Goal: Information Seeking & Learning: Learn about a topic

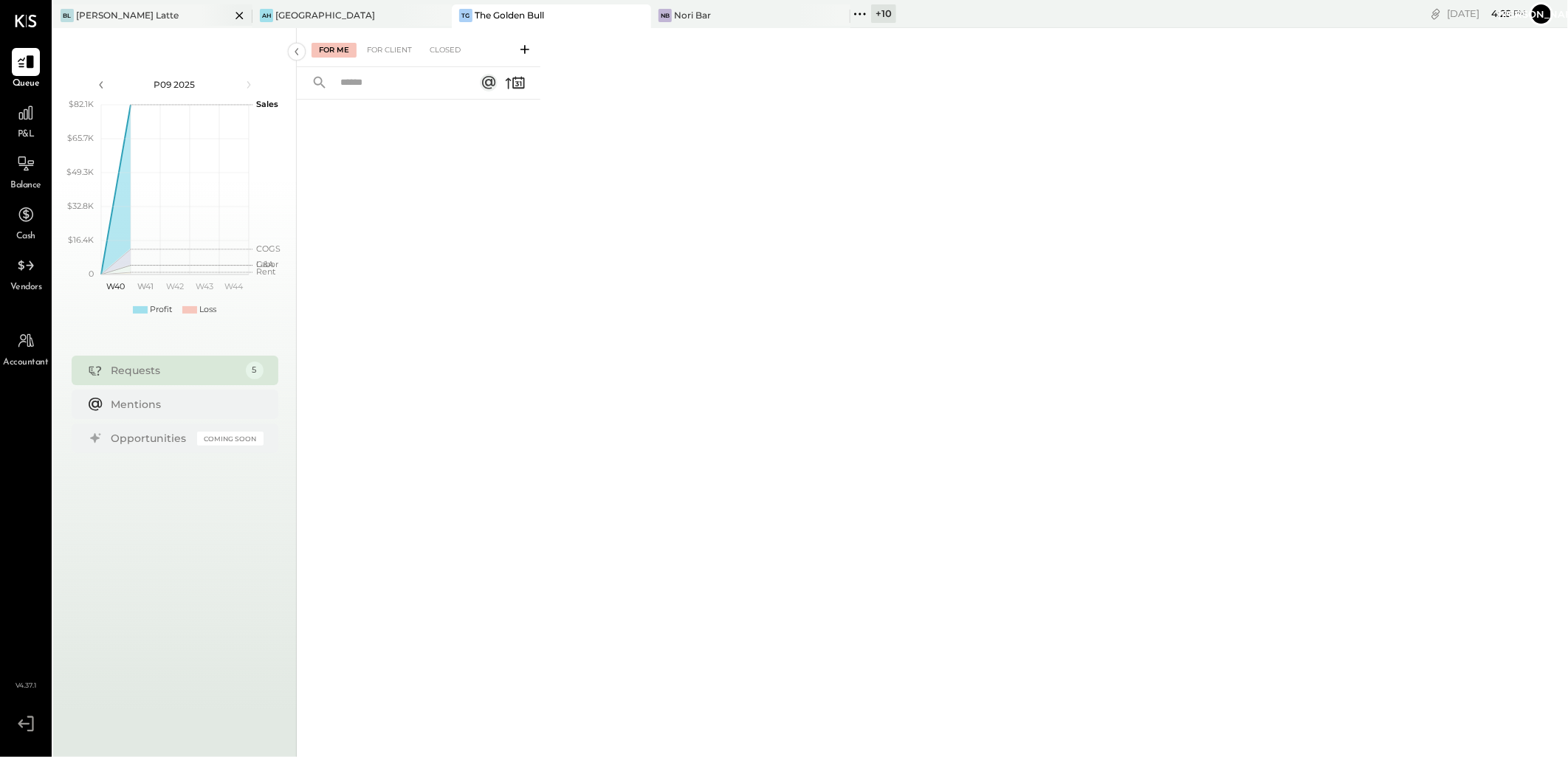
click at [242, 16] on icon at bounding box center [240, 15] width 19 height 18
click at [241, 13] on icon at bounding box center [240, 15] width 19 height 18
click at [482, 8] on div "+ 12" at bounding box center [485, 14] width 24 height 19
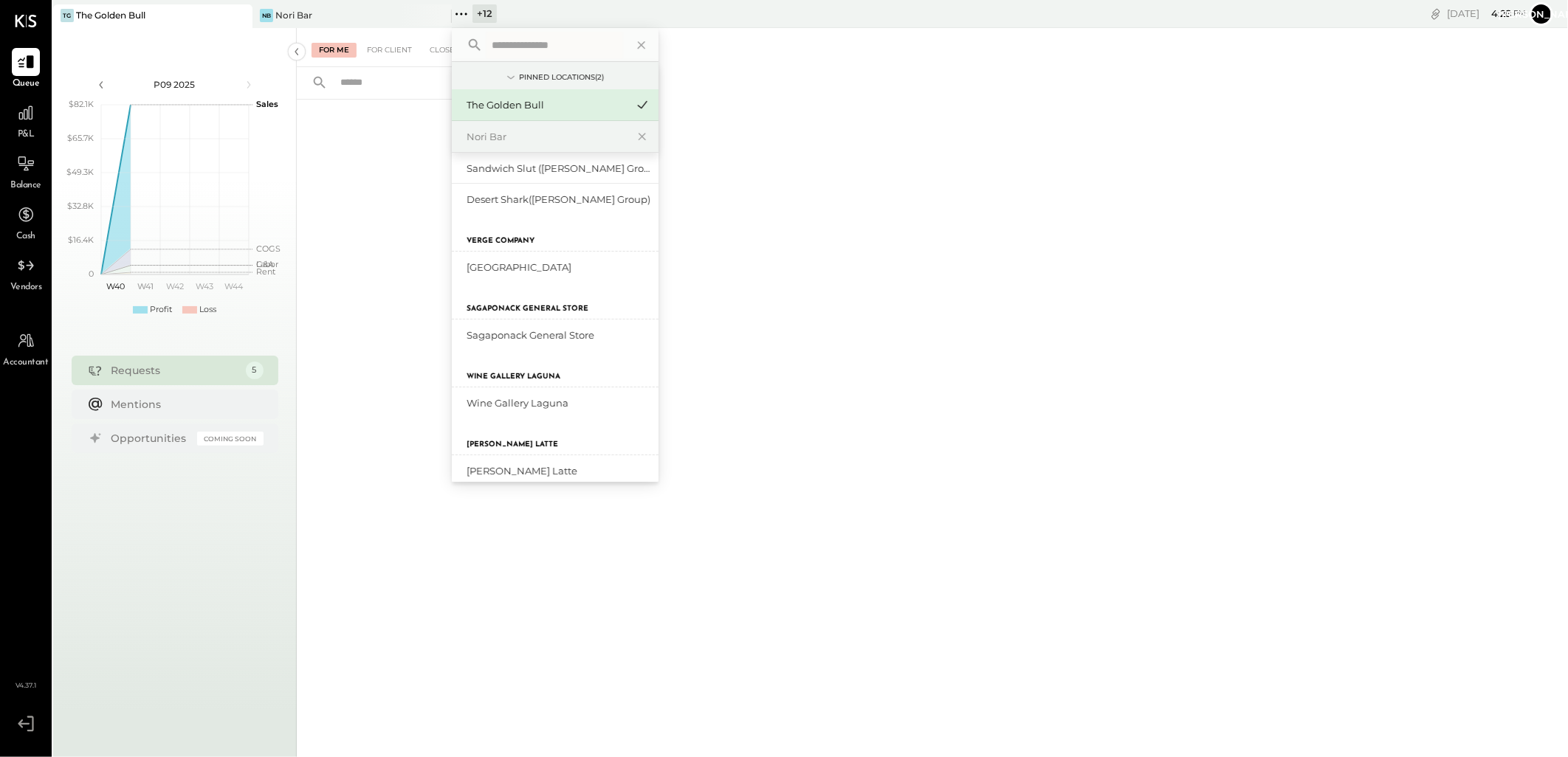
scroll to position [379, 0]
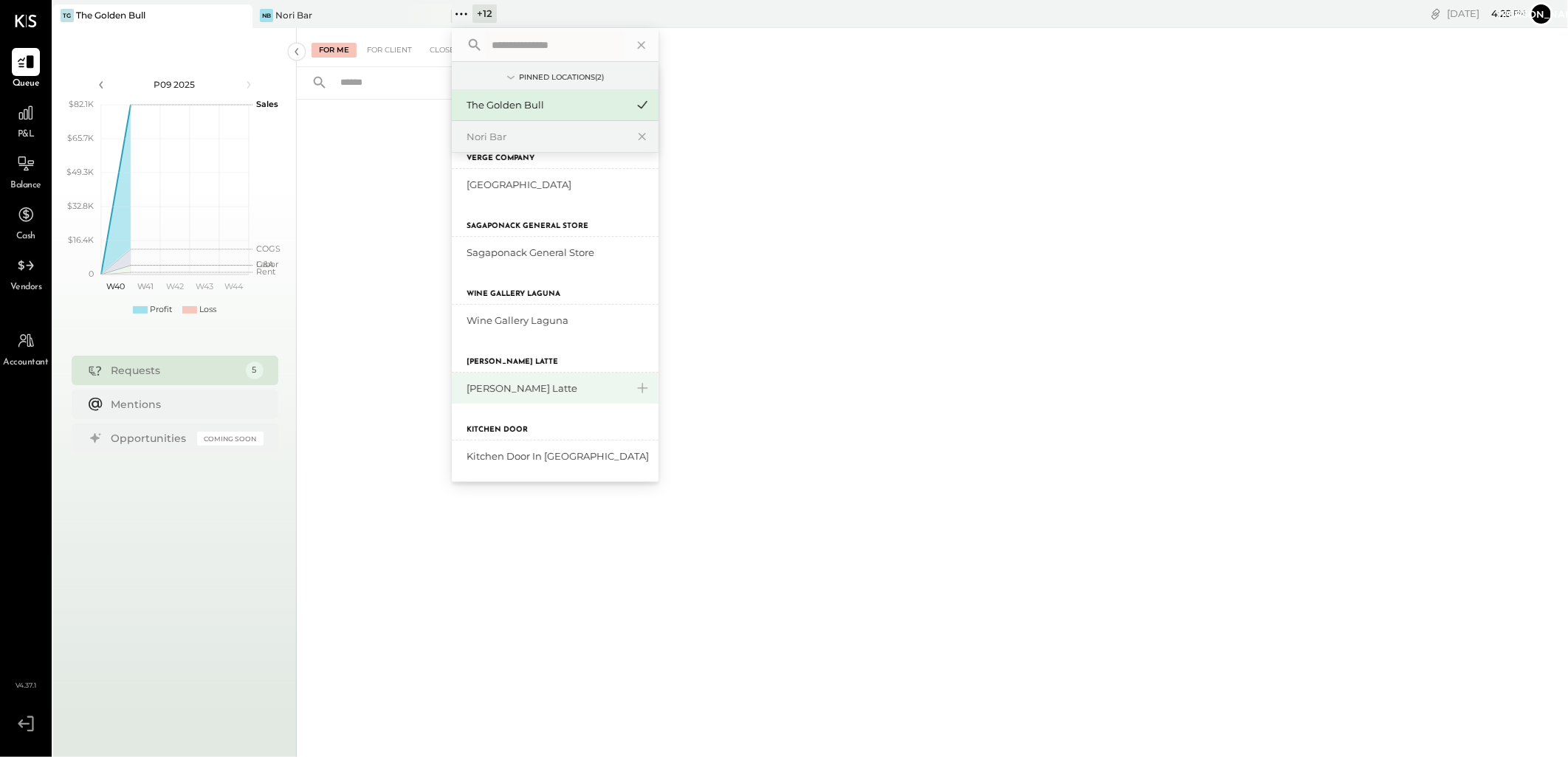
click at [520, 392] on div "[PERSON_NAME] Latte" at bounding box center [545, 388] width 160 height 14
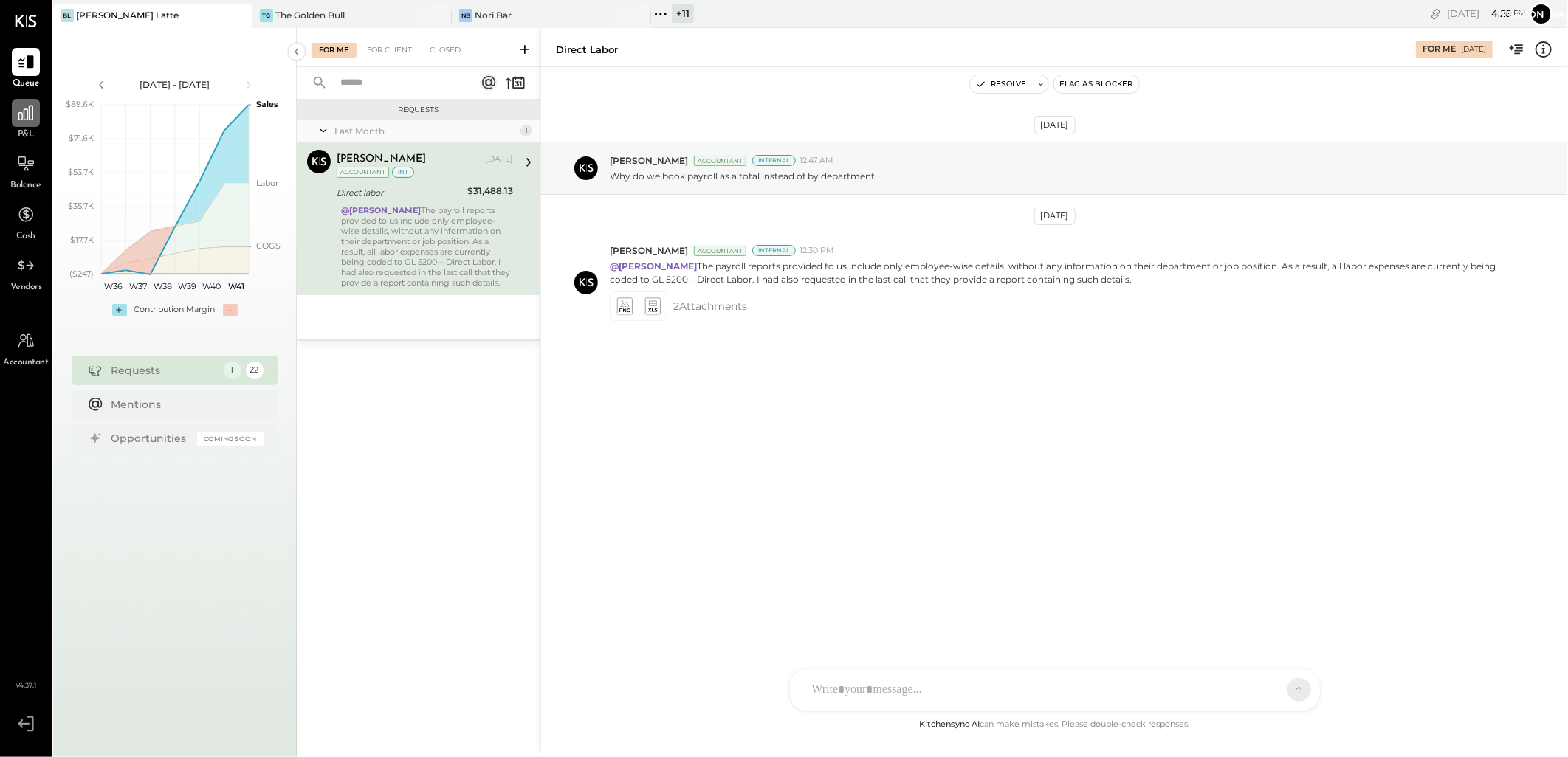
click at [16, 116] on icon at bounding box center [25, 113] width 20 height 20
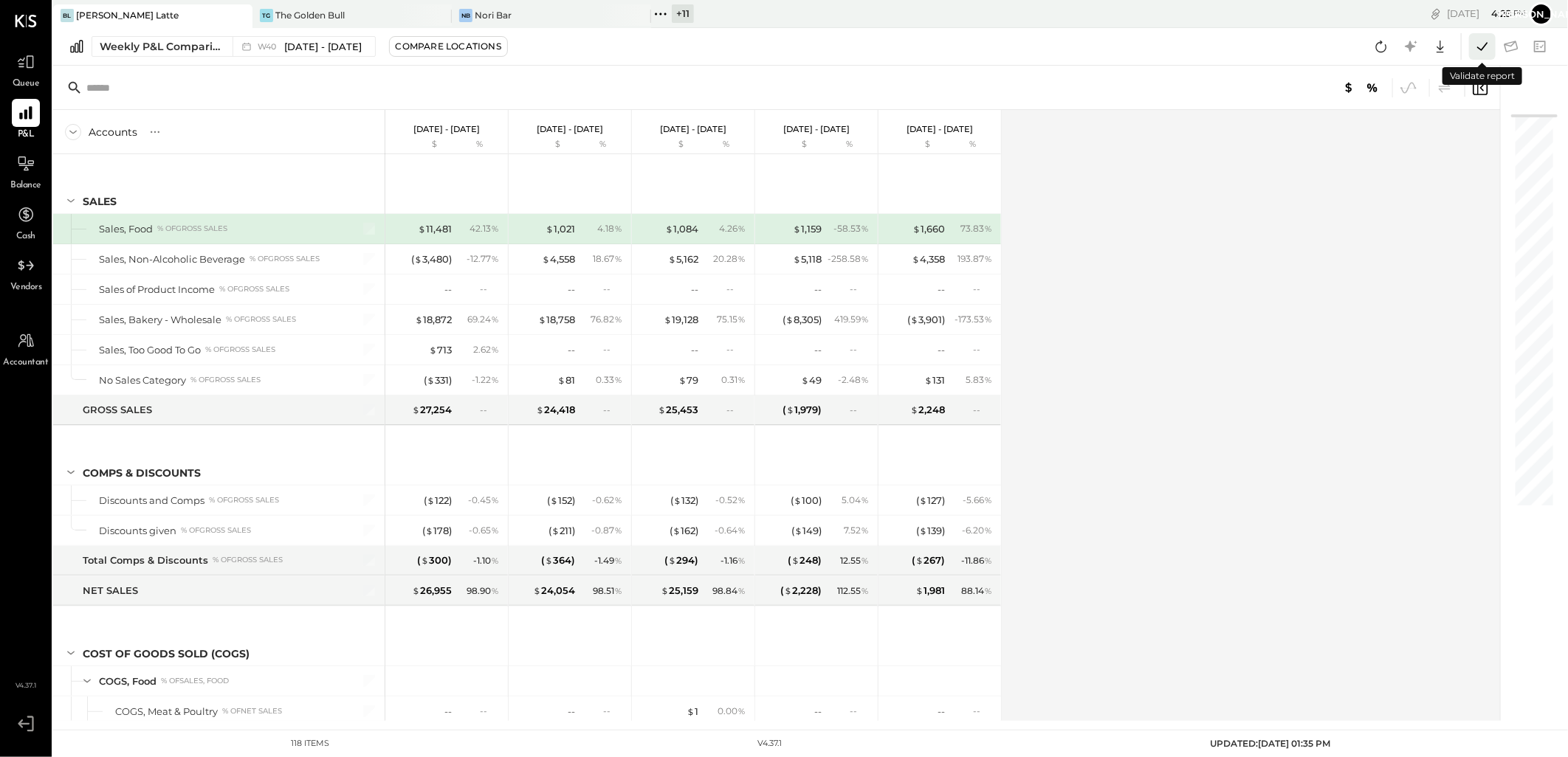
click at [1478, 47] on icon at bounding box center [1482, 47] width 20 height 20
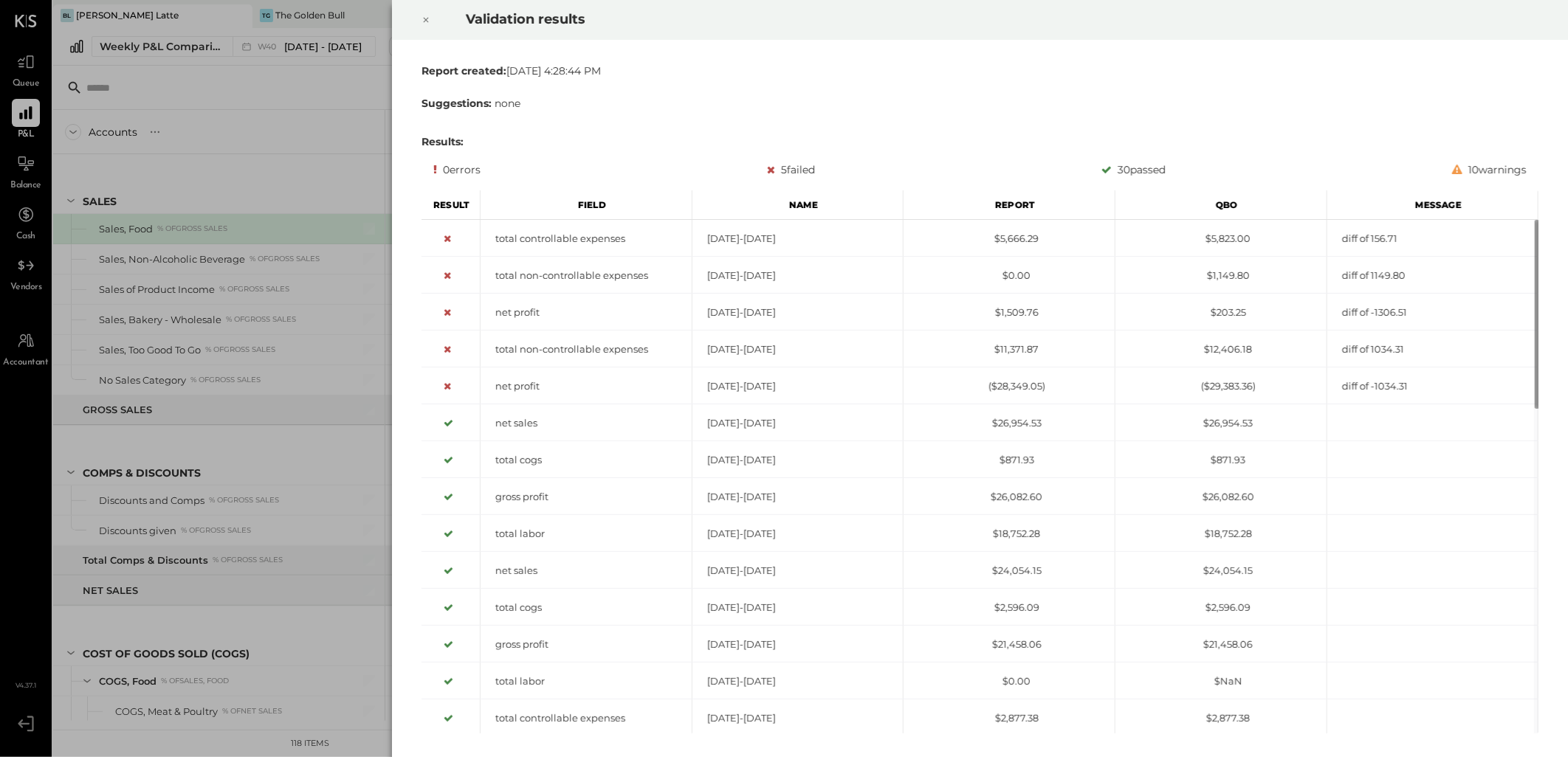
click at [425, 18] on icon at bounding box center [425, 20] width 8 height 18
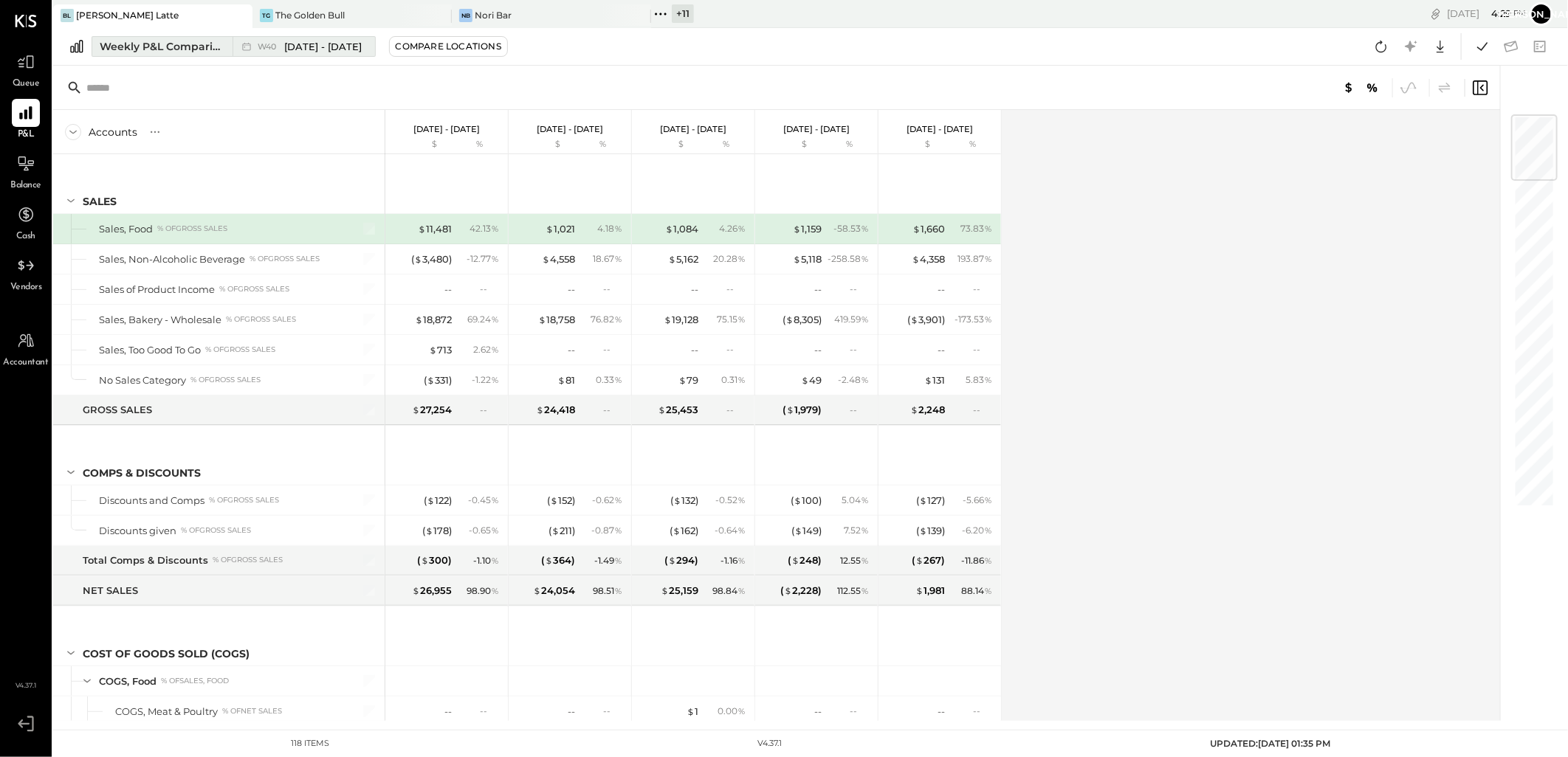
click at [336, 49] on span "[DATE] - [DATE]" at bounding box center [322, 47] width 78 height 14
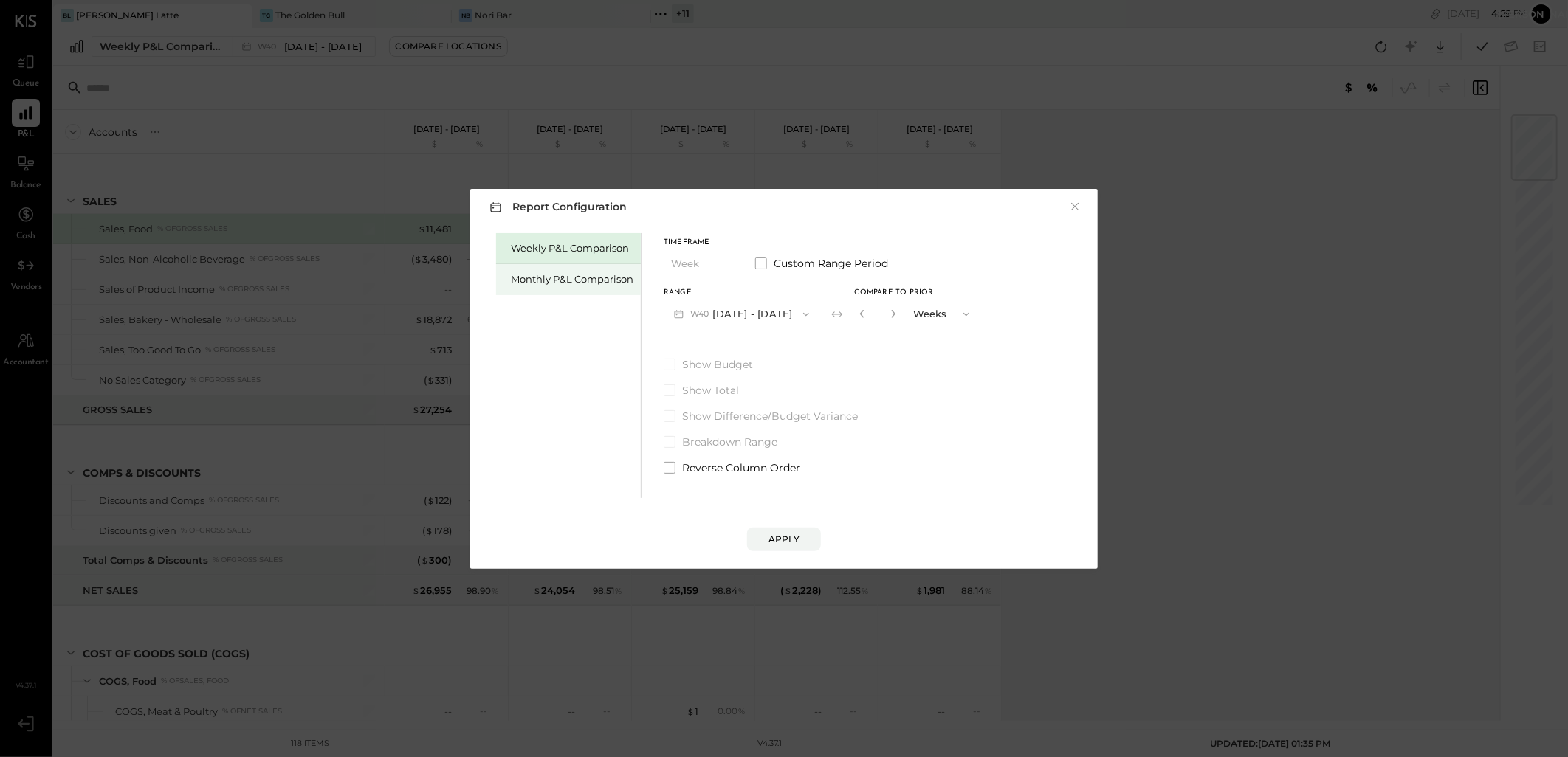
click at [526, 275] on div "Monthly P&L Comparison" at bounding box center [572, 279] width 122 height 14
click at [718, 311] on button "M10 [DATE] - [DATE]" at bounding box center [740, 314] width 153 height 27
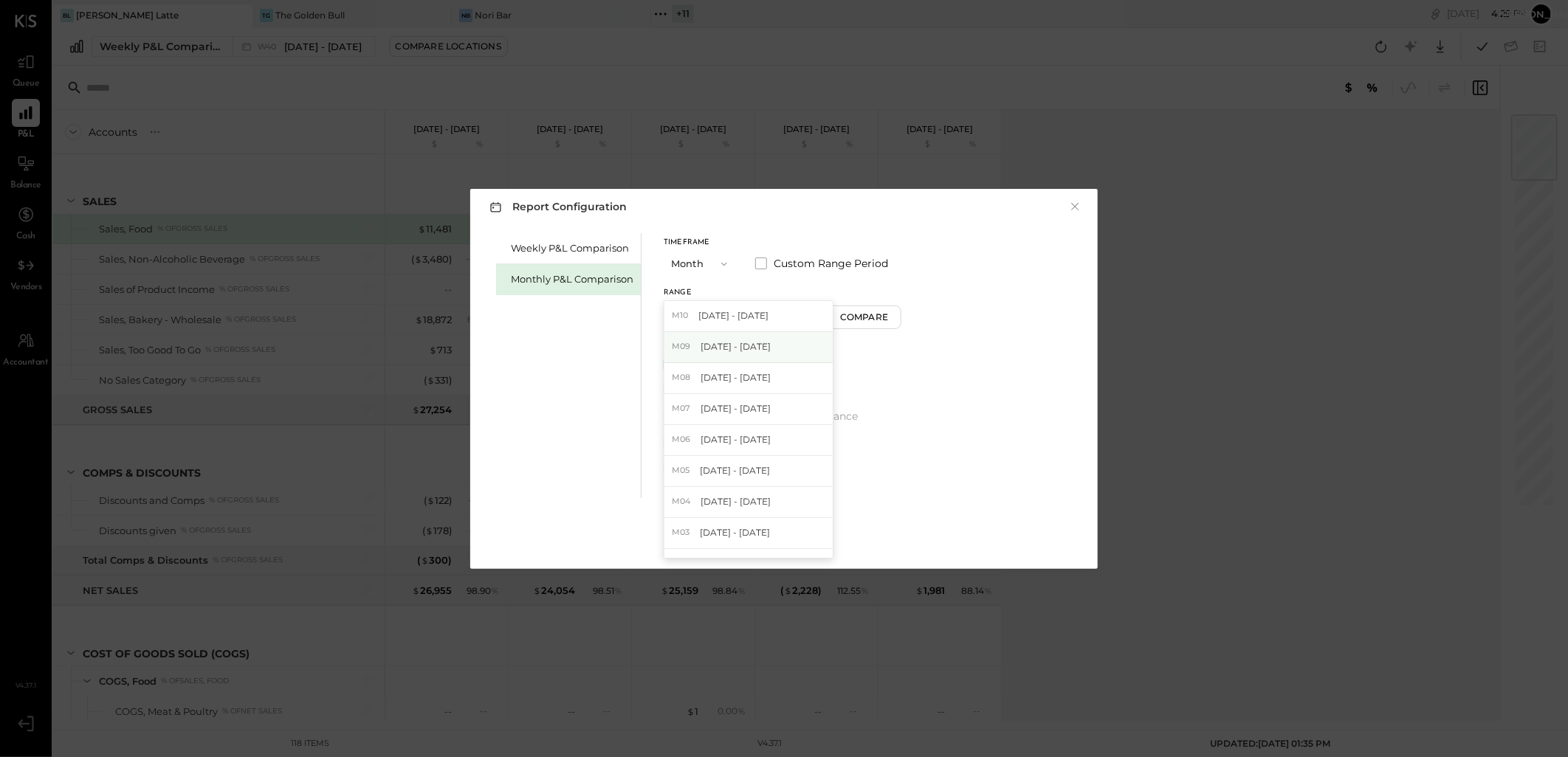
click at [724, 346] on span "[DATE] - [DATE]" at bounding box center [735, 345] width 70 height 12
click at [786, 543] on div "Apply" at bounding box center [784, 539] width 31 height 12
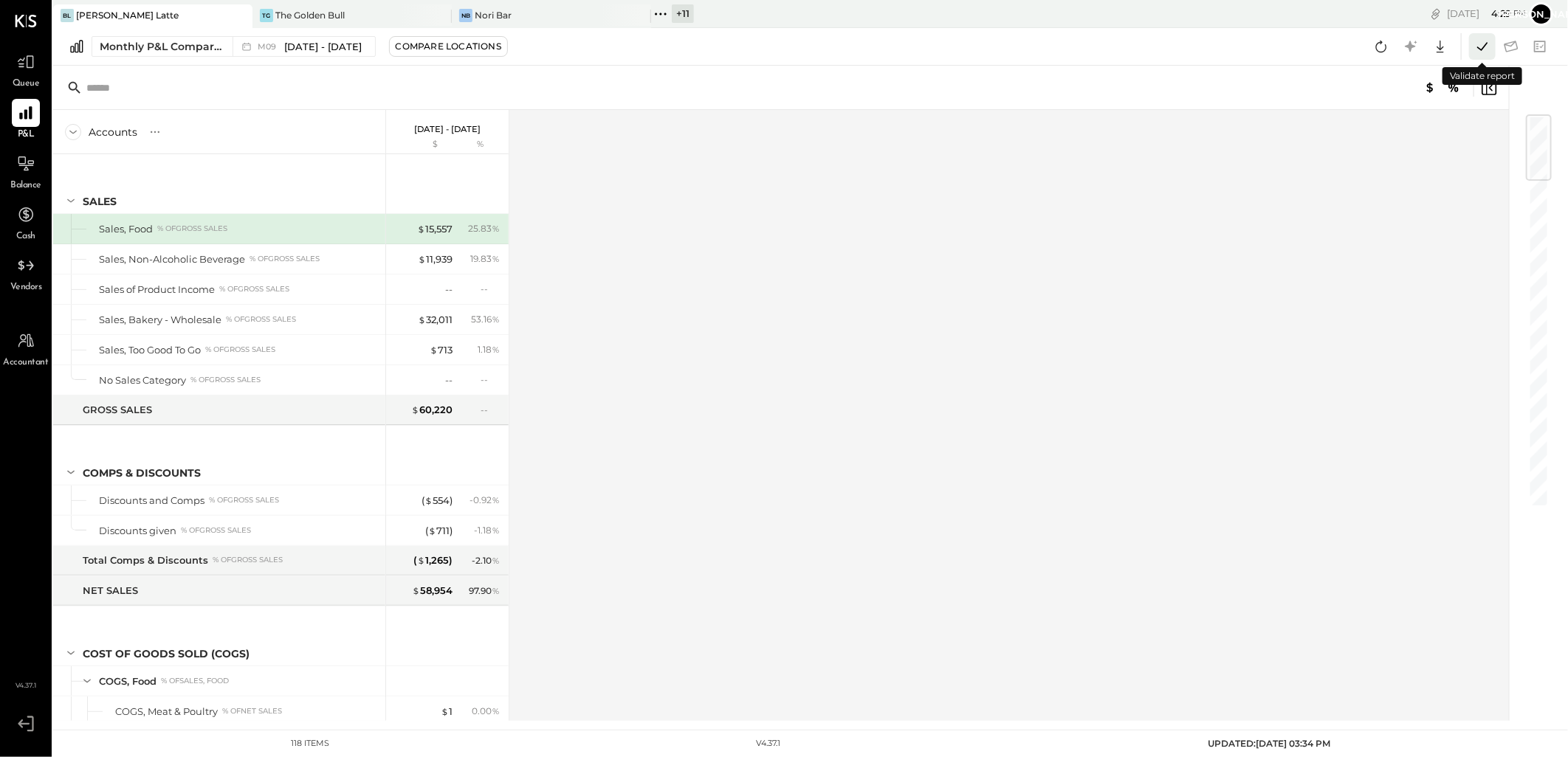
click at [1481, 40] on icon at bounding box center [1482, 47] width 20 height 20
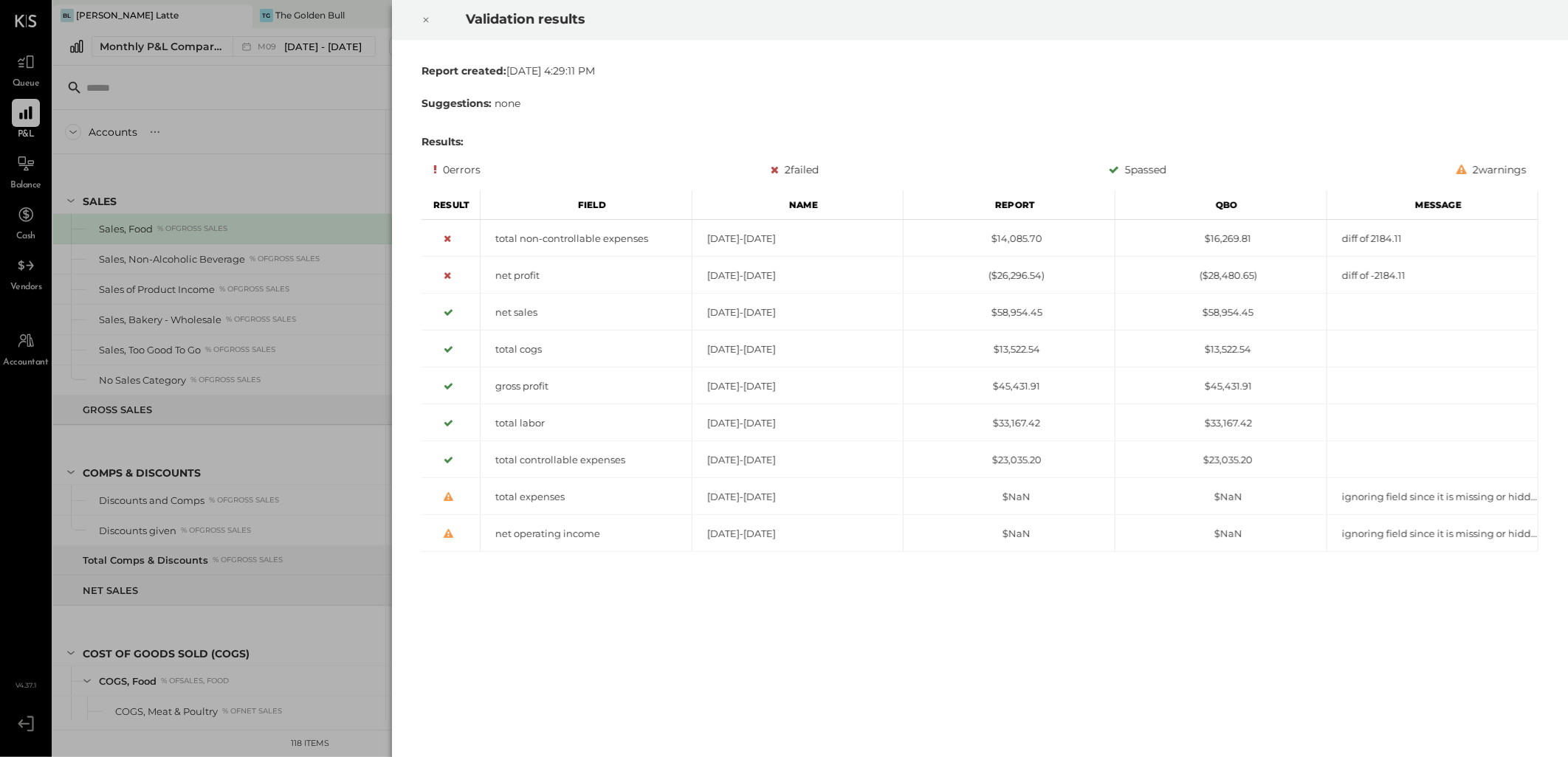
click at [426, 25] on icon at bounding box center [425, 20] width 8 height 18
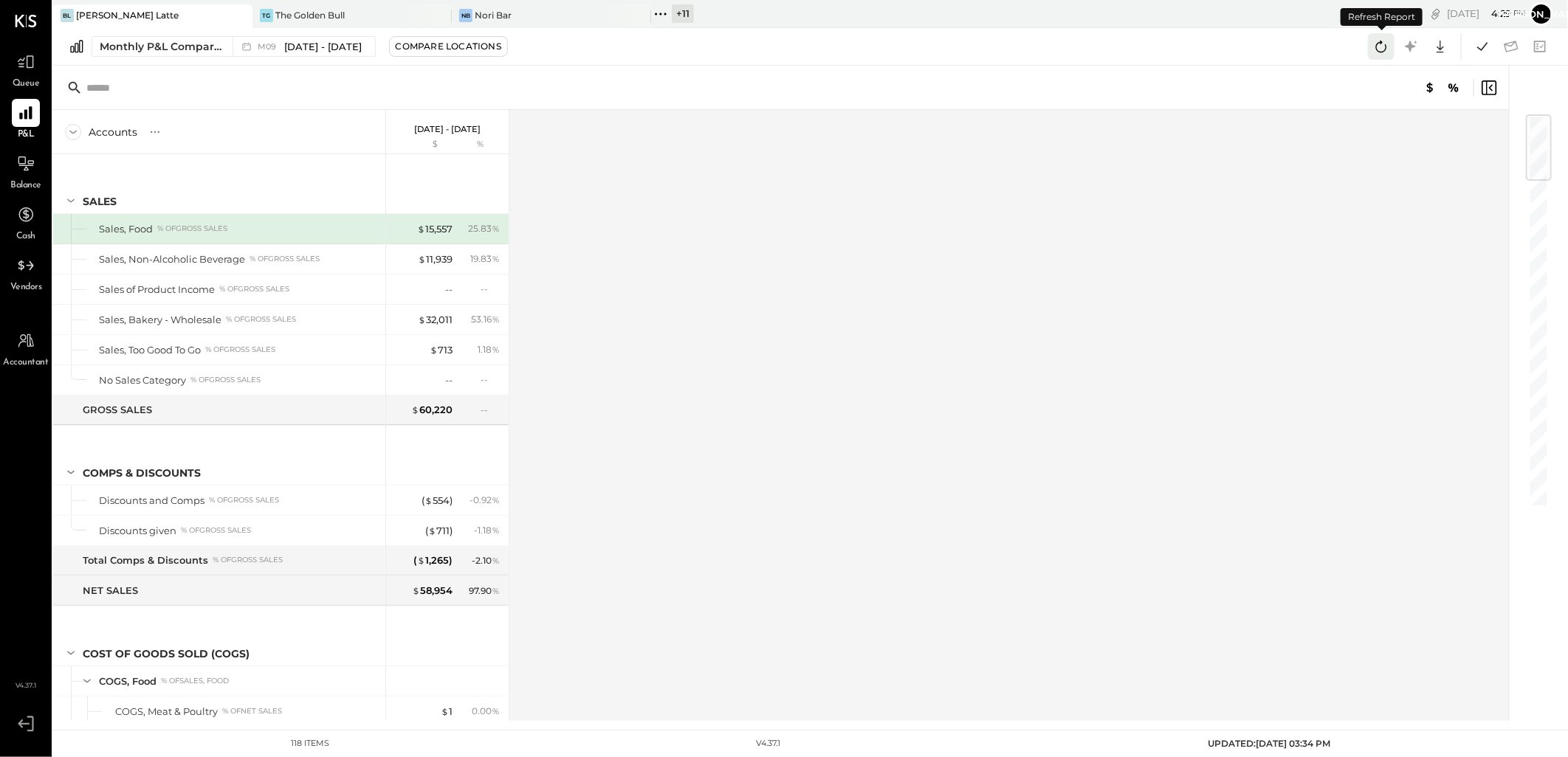
click at [1376, 46] on icon at bounding box center [1381, 46] width 11 height 12
click at [1481, 44] on icon at bounding box center [1482, 47] width 20 height 20
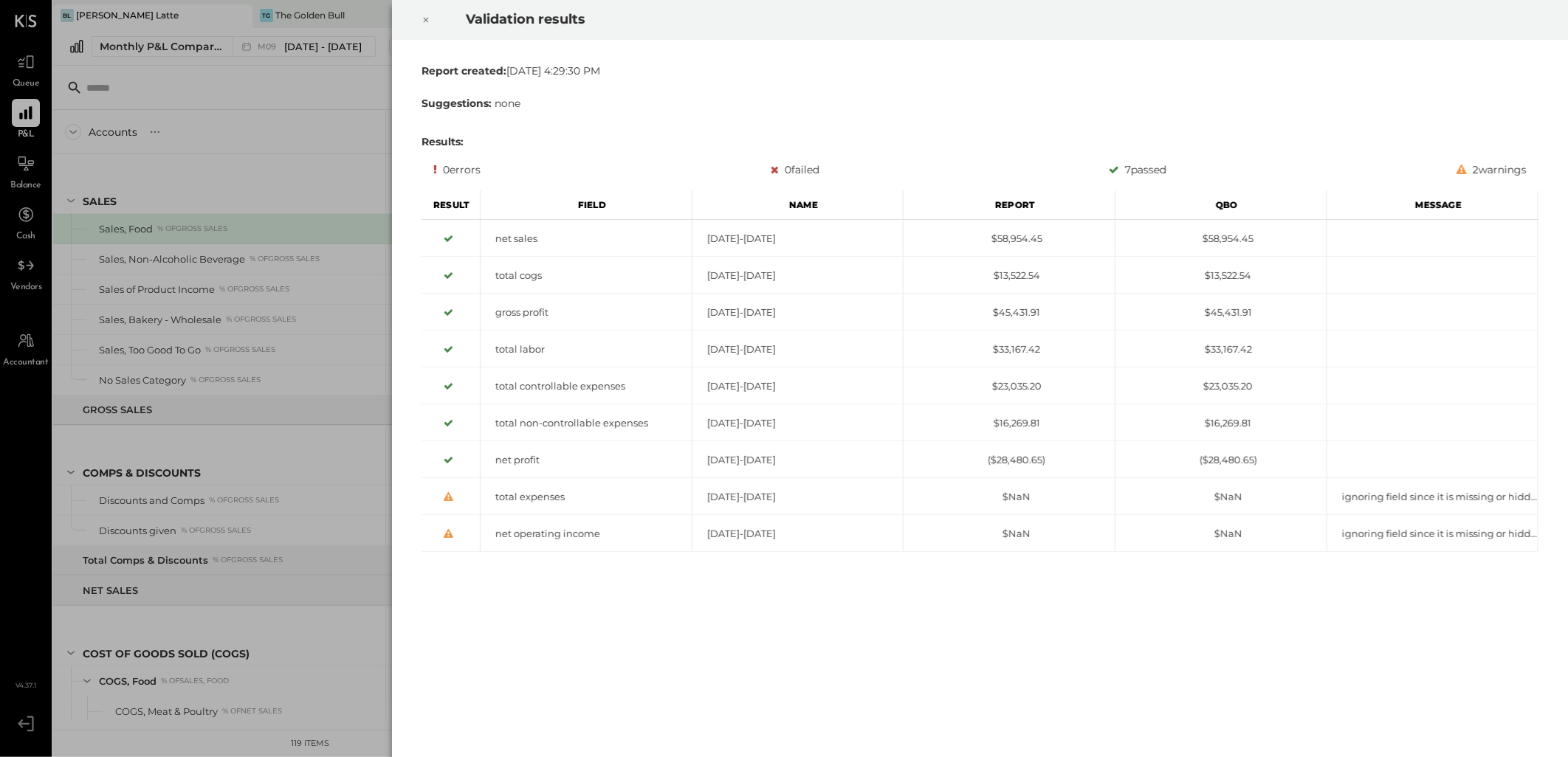
click at [428, 17] on icon at bounding box center [425, 20] width 8 height 18
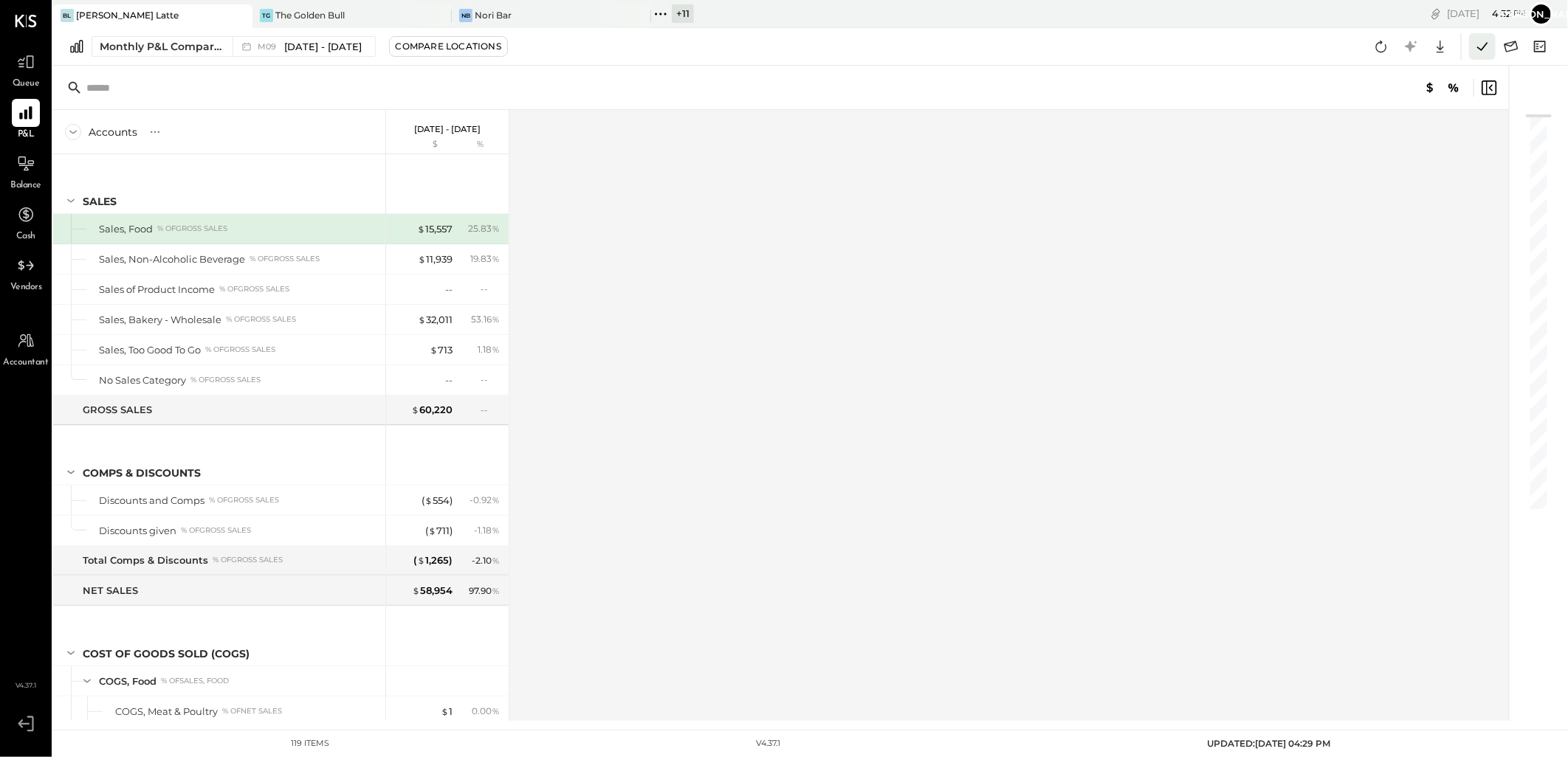
click at [1486, 40] on icon at bounding box center [1482, 47] width 20 height 20
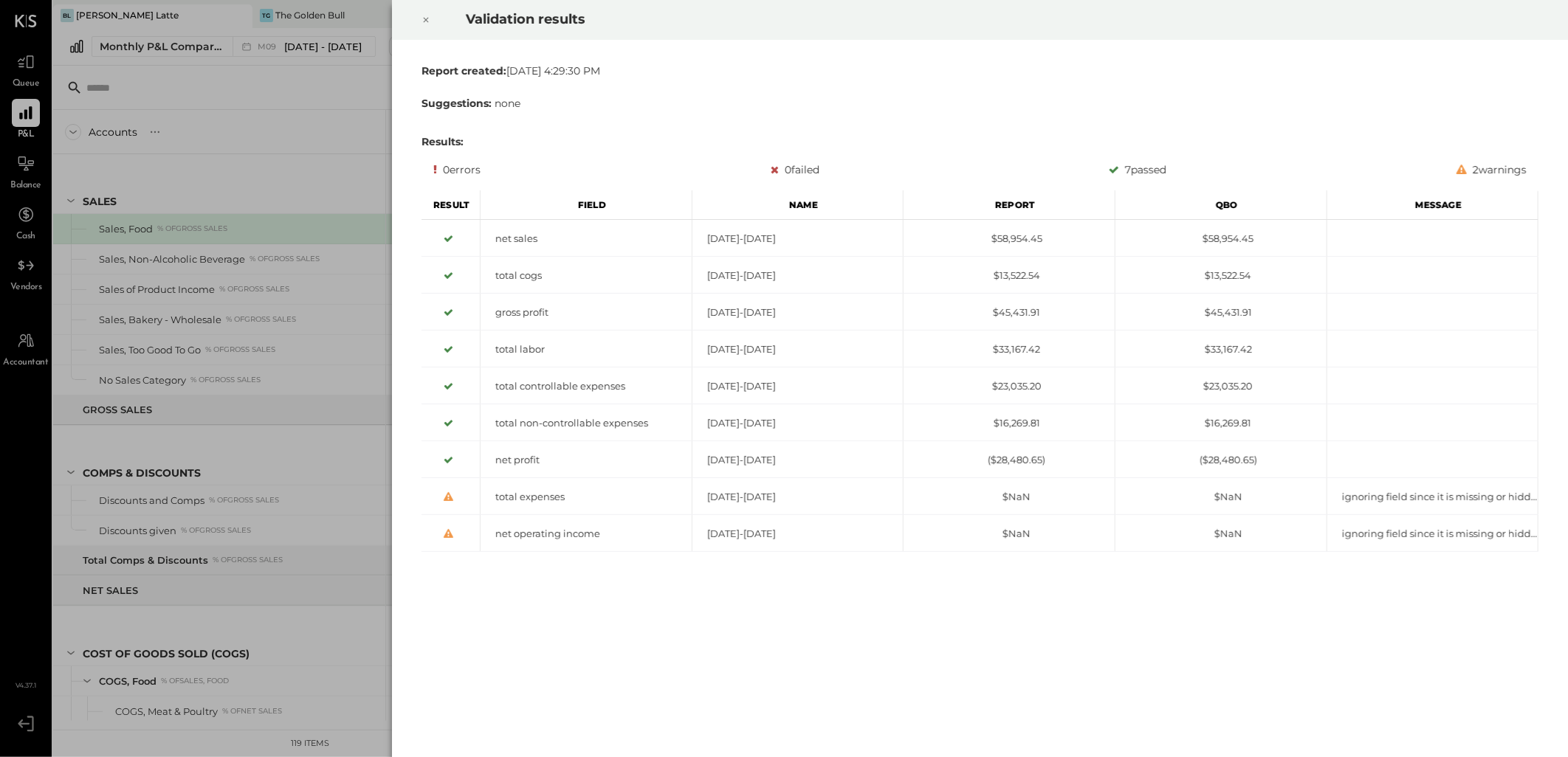
click at [421, 19] on icon at bounding box center [425, 20] width 8 height 18
